Goal: Navigation & Orientation: Understand site structure

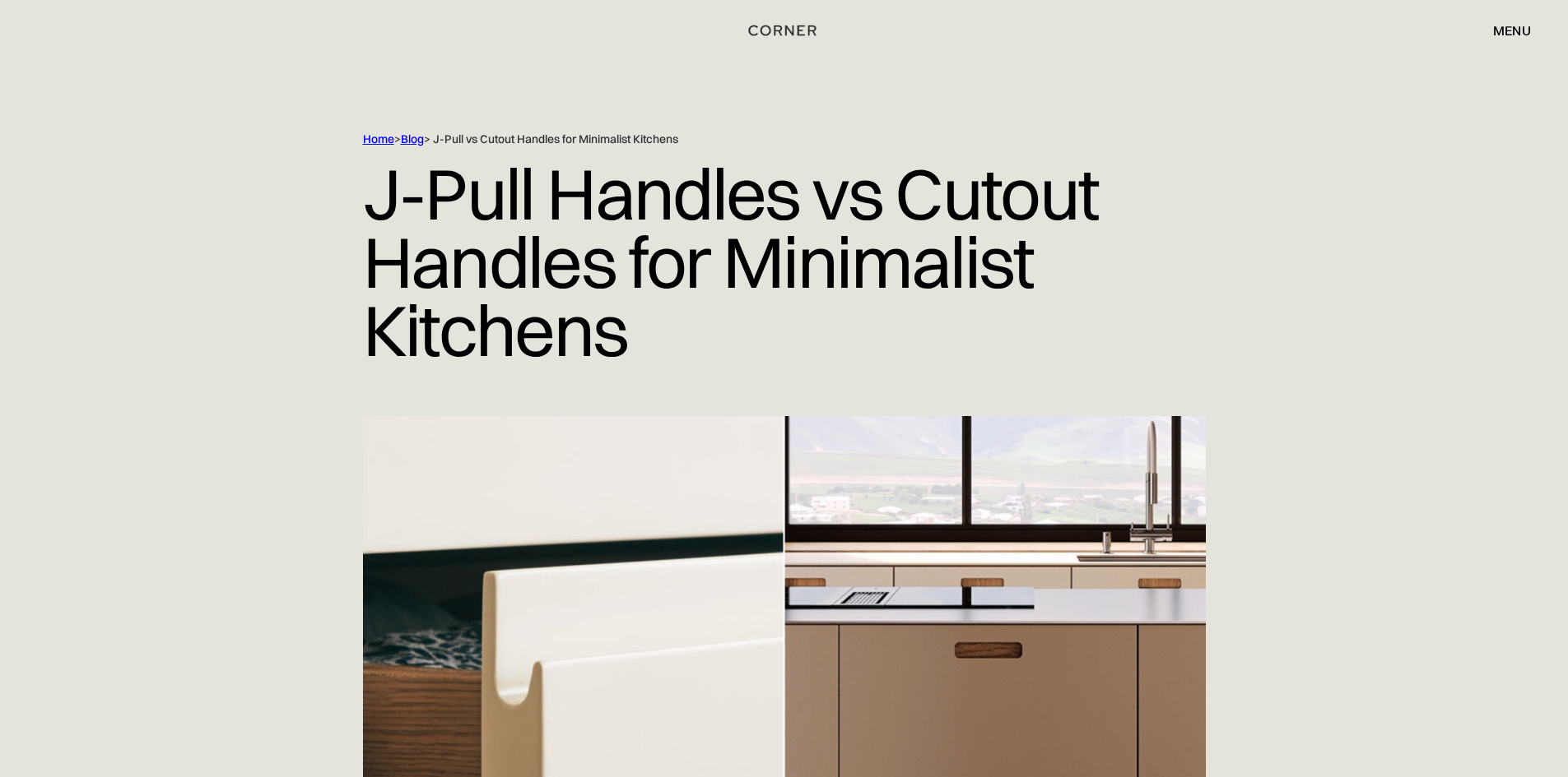
click at [788, 31] on img "home" at bounding box center [782, 31] width 67 height 21
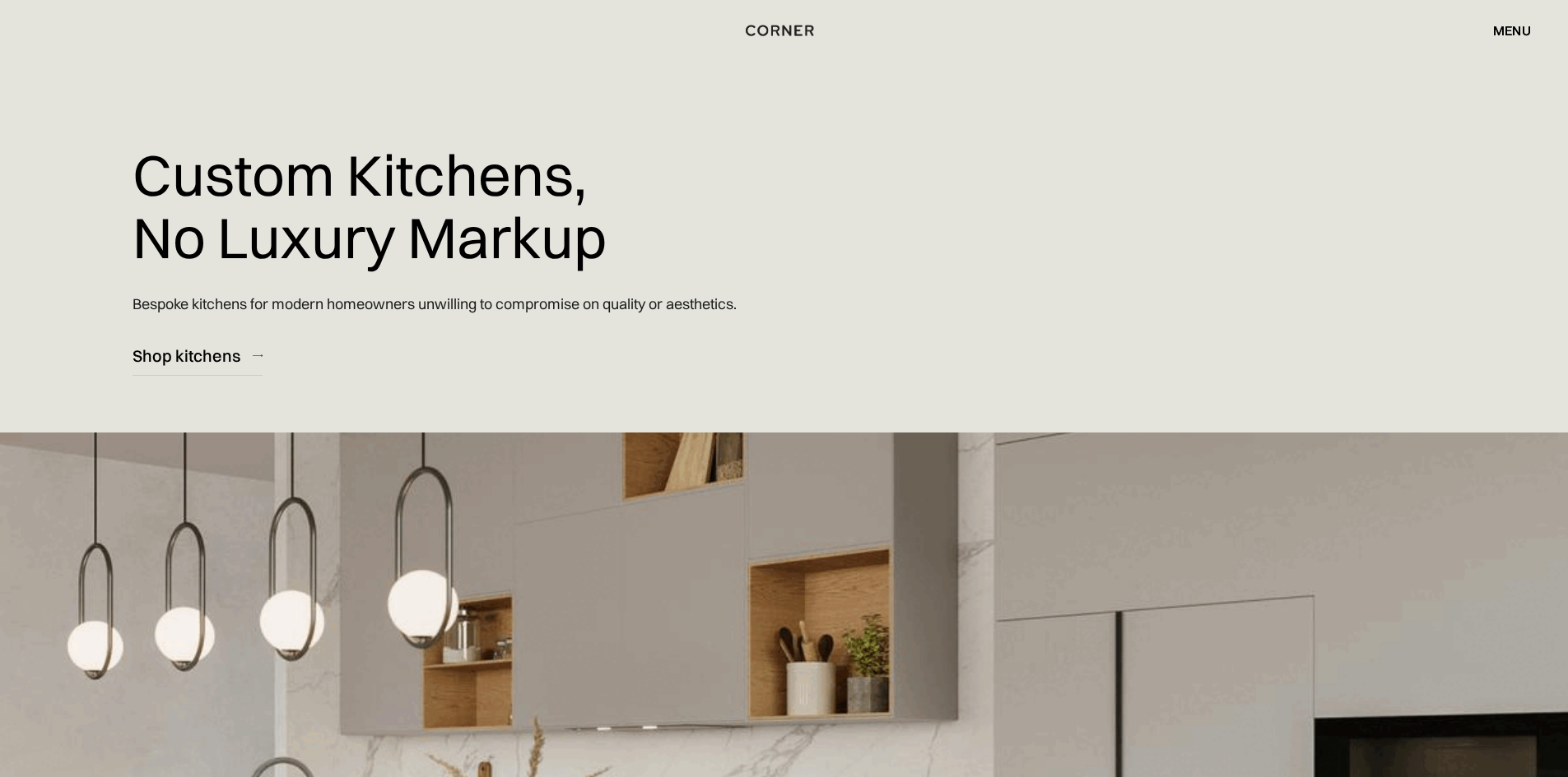
drag, startPoint x: 375, startPoint y: 267, endPoint x: 436, endPoint y: 269, distance: 61.0
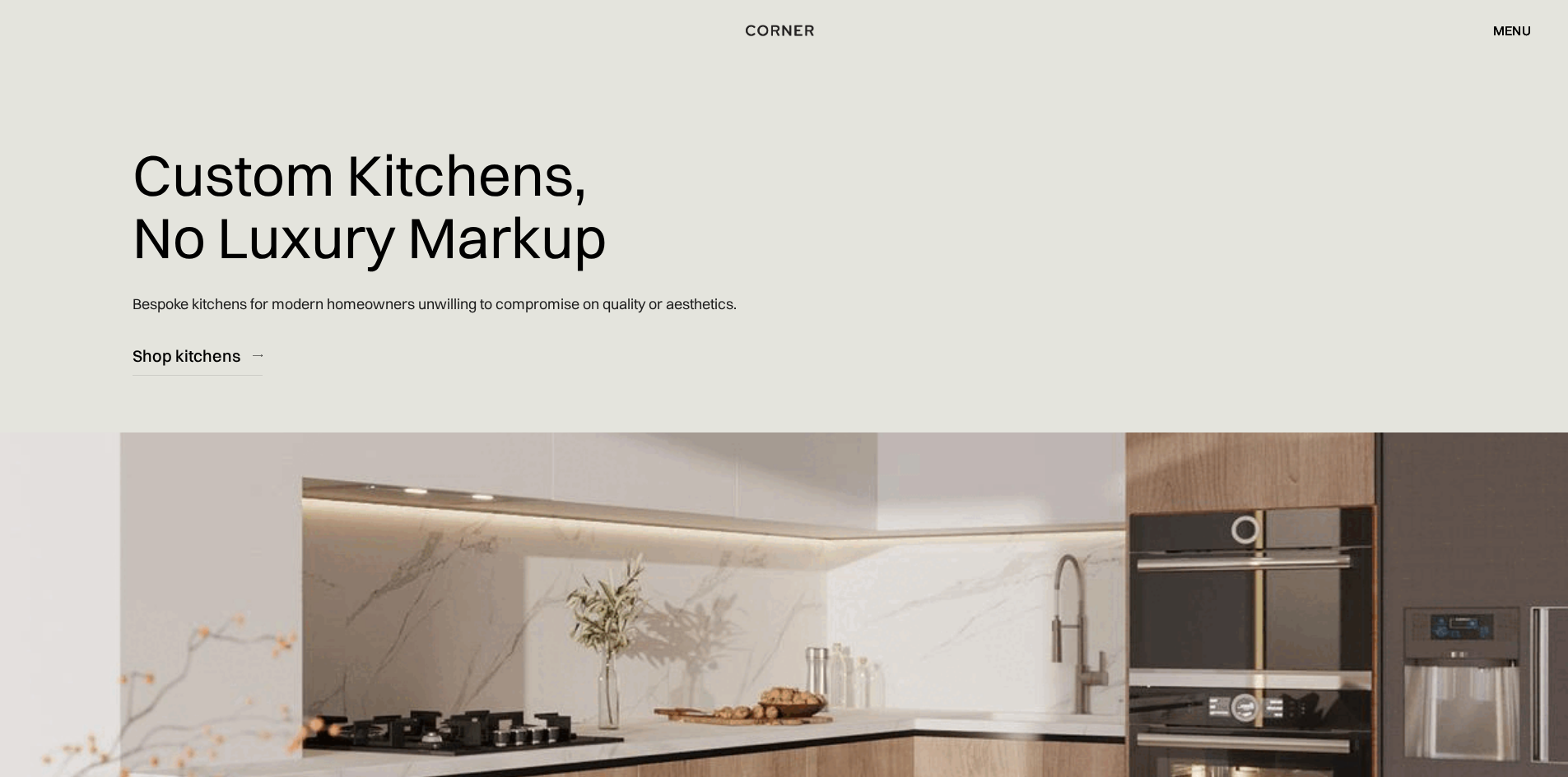
click at [380, 266] on h1 "Custom Kitchens, No Luxury Markup" at bounding box center [369, 205] width 474 height 149
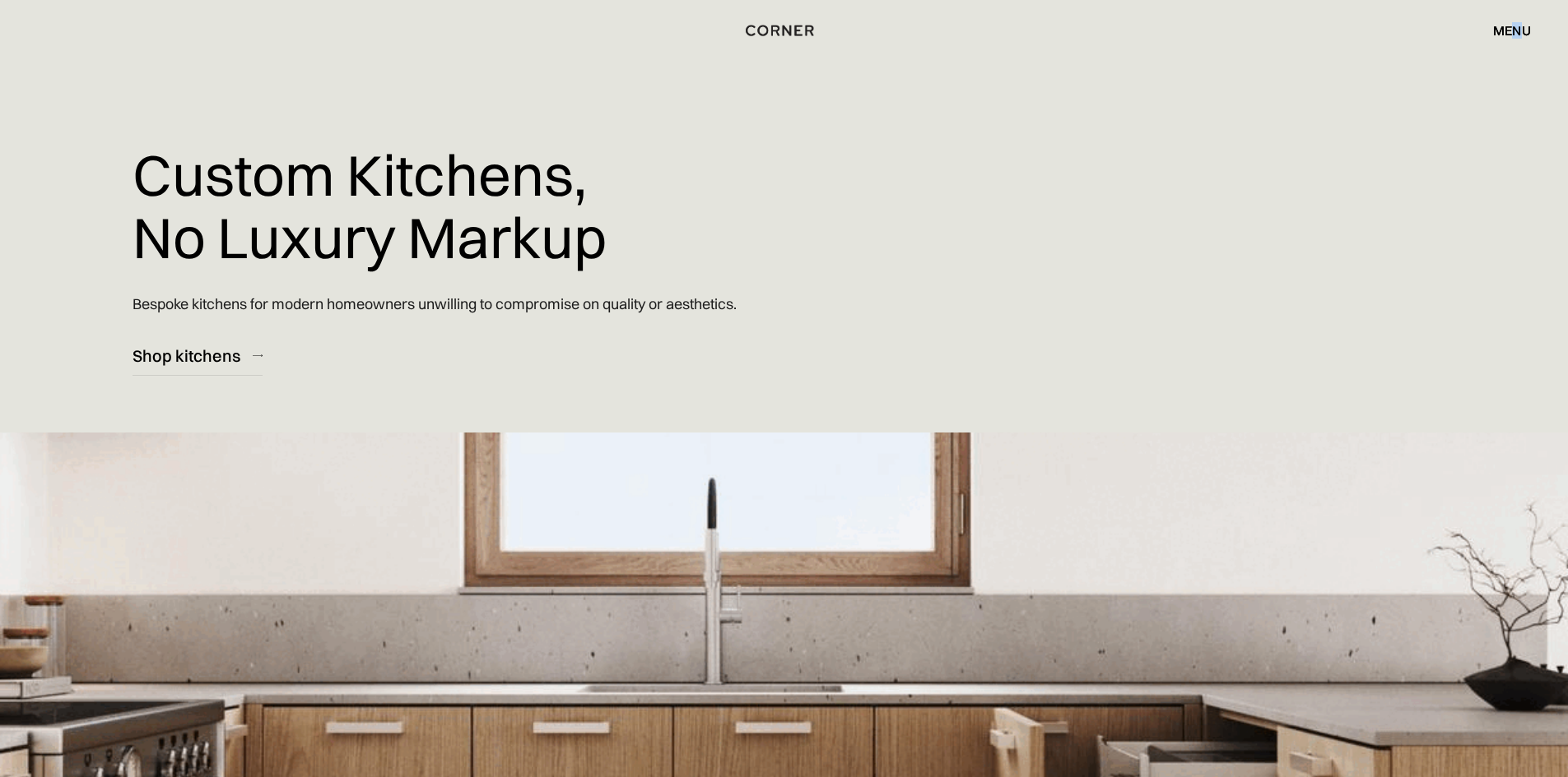
click at [1515, 39] on div "menu close" at bounding box center [1503, 30] width 55 height 28
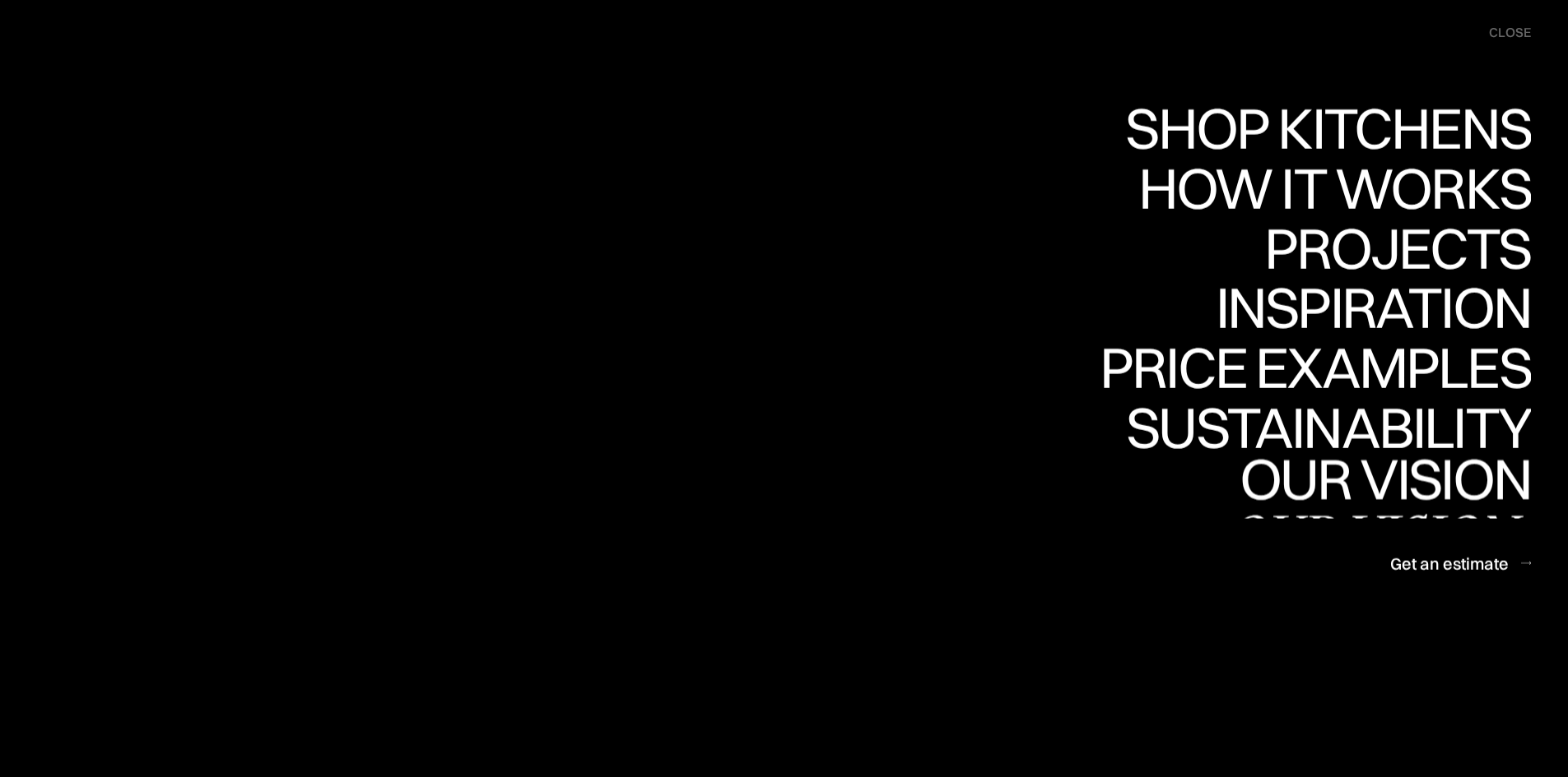
click at [1421, 515] on div "Our vision" at bounding box center [1377, 537] width 306 height 57
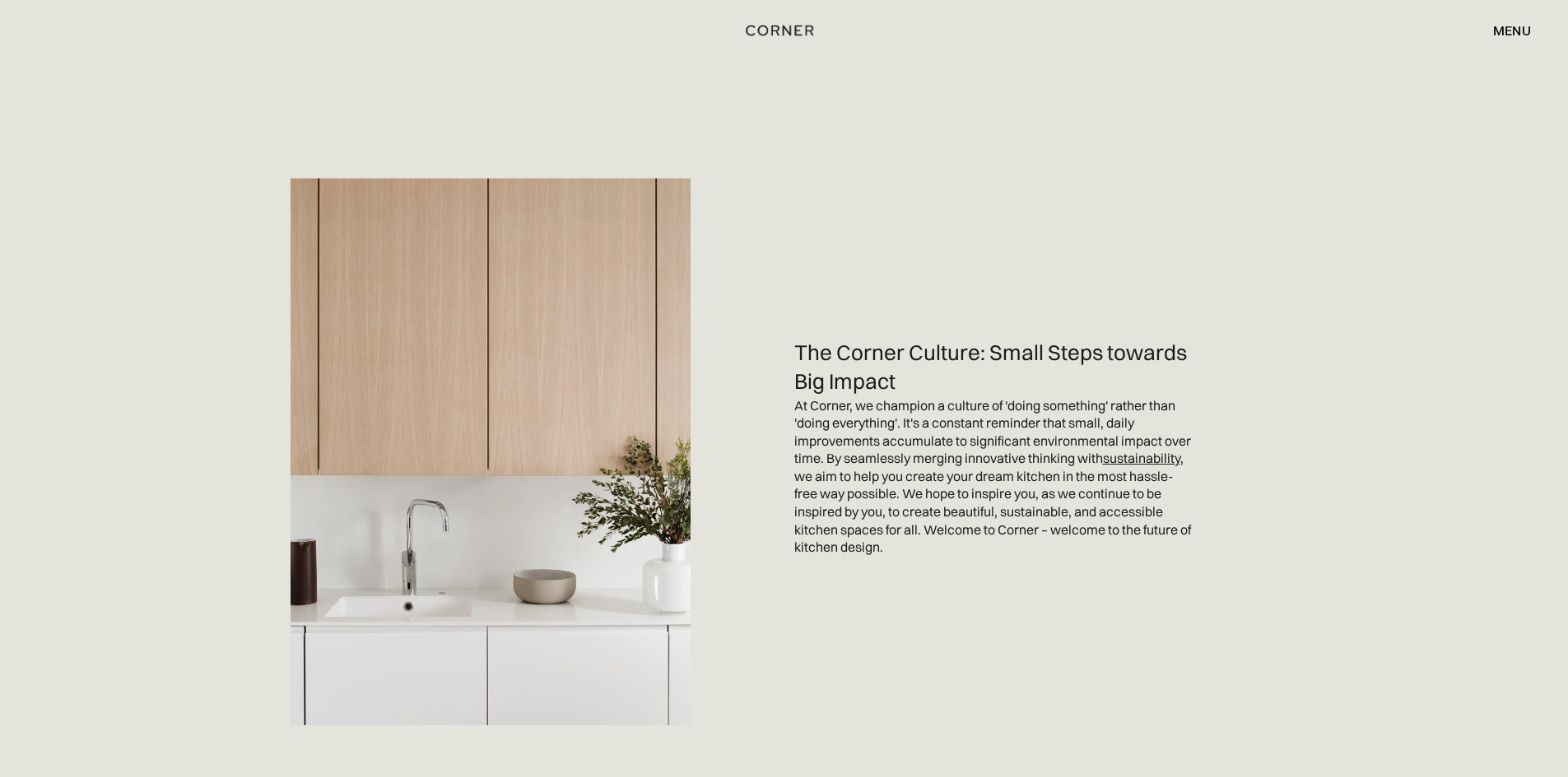
scroll to position [4308, 0]
